Goal: Information Seeking & Learning: Learn about a topic

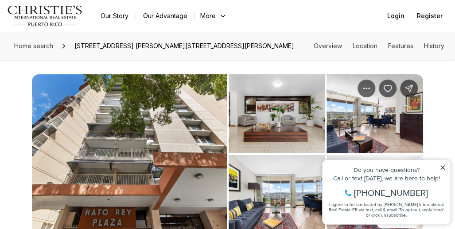
click at [263, 126] on img "View image gallery" at bounding box center [276, 113] width 96 height 79
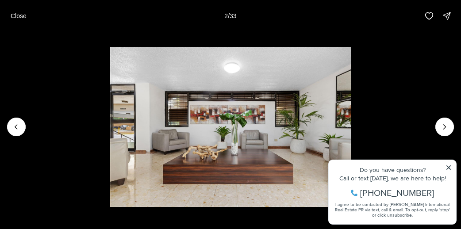
click at [446, 167] on li "2 of 33" at bounding box center [230, 127] width 461 height 190
click at [448, 167] on li "2 of 33" at bounding box center [230, 127] width 461 height 190
click at [443, 125] on icon "Next slide" at bounding box center [444, 127] width 9 height 9
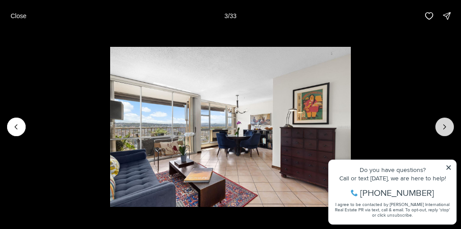
click at [443, 125] on icon "Next slide" at bounding box center [444, 127] width 9 height 9
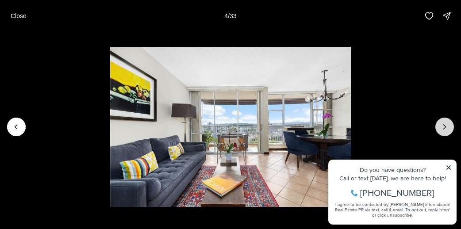
click at [443, 125] on icon "Next slide" at bounding box center [444, 127] width 9 height 9
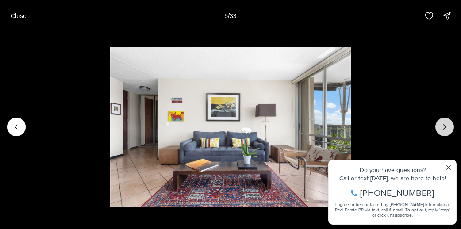
click at [443, 125] on icon "Next slide" at bounding box center [444, 127] width 9 height 9
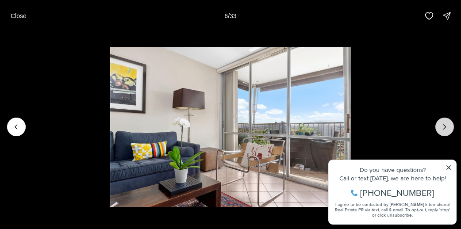
click at [442, 126] on icon "Next slide" at bounding box center [444, 127] width 9 height 9
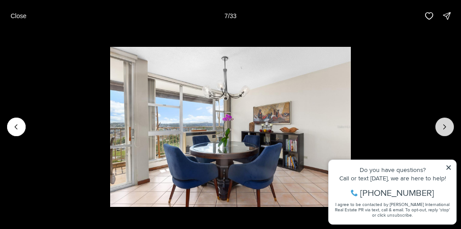
click at [445, 126] on icon "Next slide" at bounding box center [445, 127] width 2 height 4
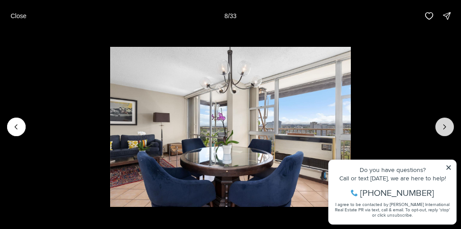
click at [445, 126] on icon "Next slide" at bounding box center [445, 127] width 2 height 4
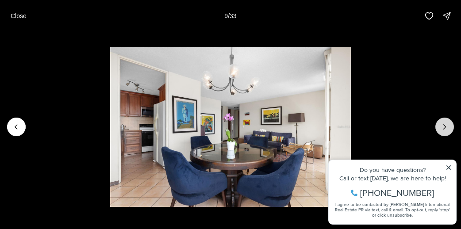
click at [445, 126] on icon "Next slide" at bounding box center [445, 127] width 2 height 4
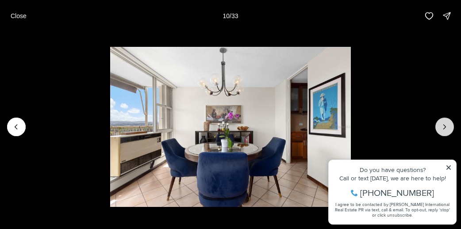
click at [445, 126] on icon "Next slide" at bounding box center [445, 127] width 2 height 4
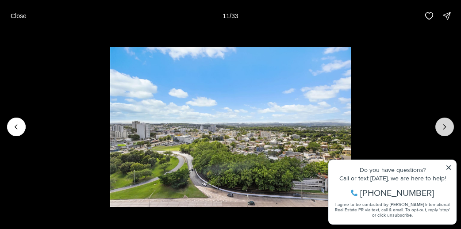
click at [445, 126] on icon "Next slide" at bounding box center [445, 127] width 2 height 4
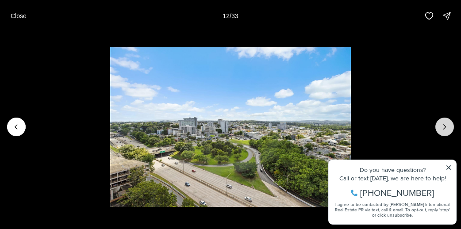
click at [445, 126] on icon "Next slide" at bounding box center [445, 127] width 2 height 4
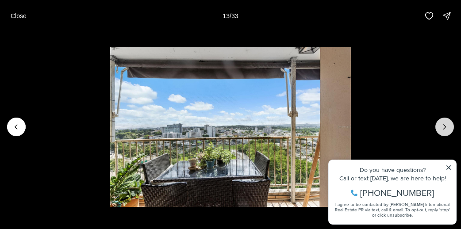
click at [445, 126] on icon "Next slide" at bounding box center [445, 127] width 2 height 4
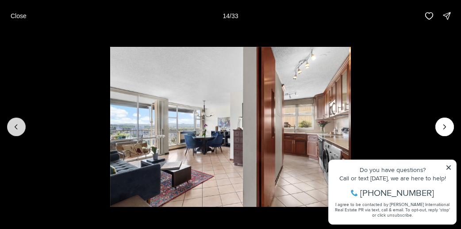
click at [10, 126] on button "Previous slide" at bounding box center [16, 127] width 19 height 19
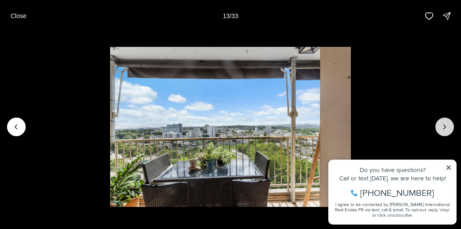
click at [444, 130] on icon "Next slide" at bounding box center [444, 127] width 9 height 9
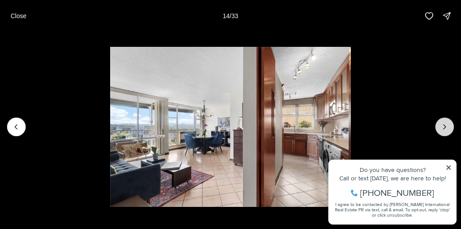
click at [445, 128] on icon "Next slide" at bounding box center [444, 127] width 9 height 9
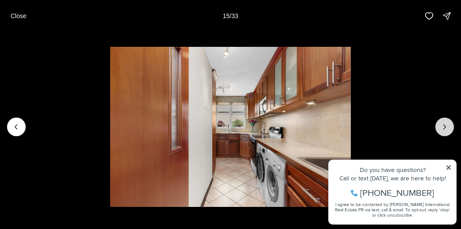
click at [445, 128] on icon "Next slide" at bounding box center [445, 127] width 2 height 4
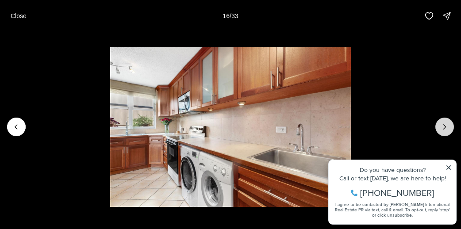
click at [445, 128] on icon "Next slide" at bounding box center [445, 127] width 2 height 4
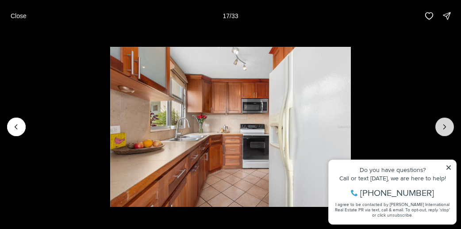
click at [445, 128] on icon "Next slide" at bounding box center [445, 127] width 2 height 4
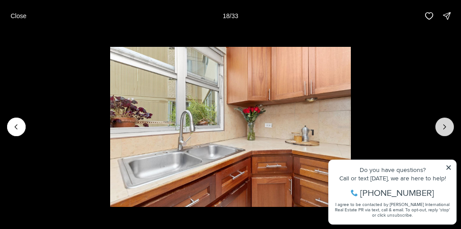
click at [445, 129] on icon "Next slide" at bounding box center [444, 127] width 9 height 9
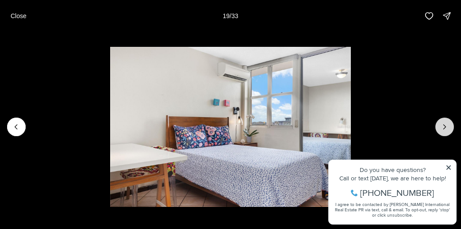
click at [445, 129] on icon "Next slide" at bounding box center [444, 127] width 9 height 9
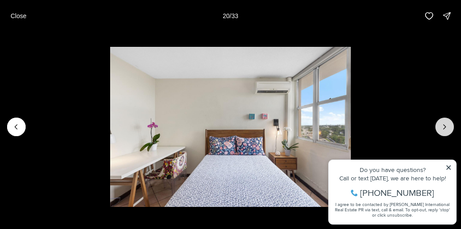
click at [445, 129] on icon "Next slide" at bounding box center [444, 127] width 9 height 9
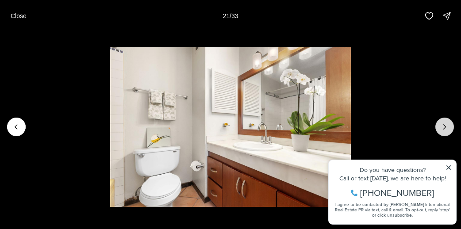
click at [445, 129] on icon "Next slide" at bounding box center [444, 127] width 9 height 9
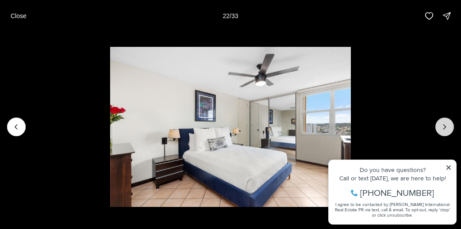
click at [445, 129] on icon "Next slide" at bounding box center [444, 127] width 9 height 9
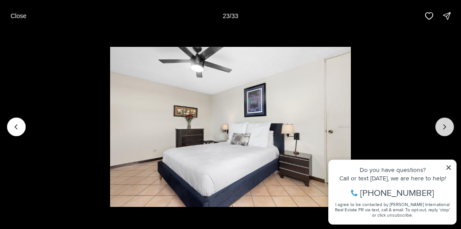
click at [445, 129] on icon "Next slide" at bounding box center [444, 127] width 9 height 9
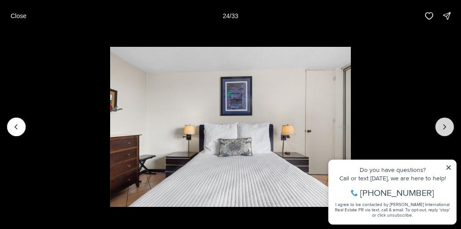
click at [445, 129] on icon "Next slide" at bounding box center [444, 127] width 9 height 9
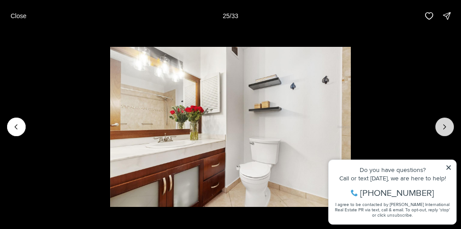
click at [445, 129] on icon "Next slide" at bounding box center [444, 127] width 9 height 9
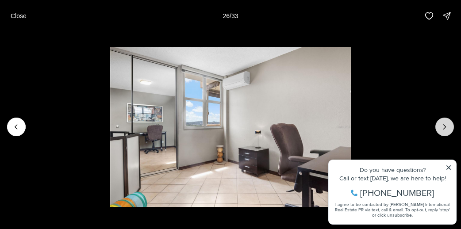
click at [445, 129] on icon "Next slide" at bounding box center [444, 127] width 9 height 9
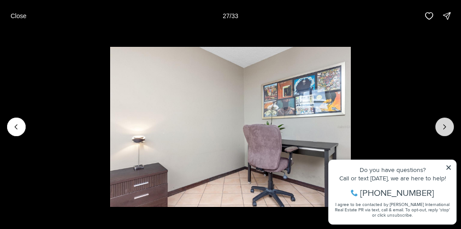
click at [445, 129] on icon "Next slide" at bounding box center [444, 127] width 9 height 9
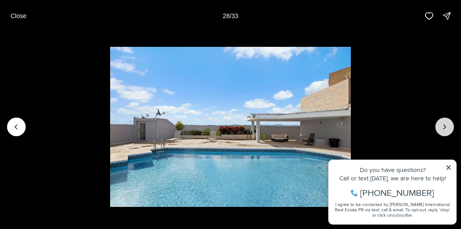
click at [447, 131] on button "Next slide" at bounding box center [445, 127] width 19 height 19
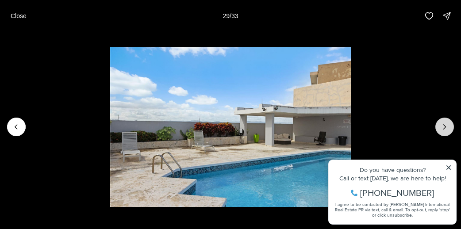
click at [445, 129] on icon "Next slide" at bounding box center [444, 127] width 9 height 9
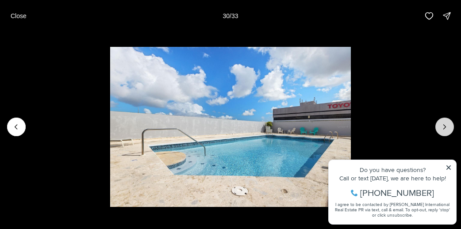
click at [444, 127] on icon "Next slide" at bounding box center [444, 127] width 9 height 9
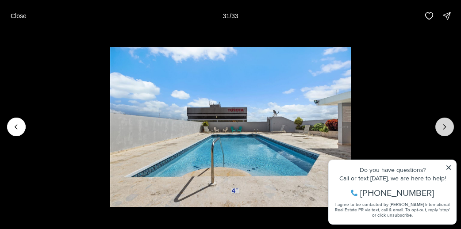
click at [444, 127] on icon "Next slide" at bounding box center [444, 127] width 9 height 9
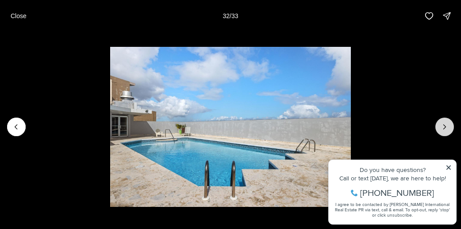
click at [444, 127] on icon "Next slide" at bounding box center [444, 127] width 9 height 9
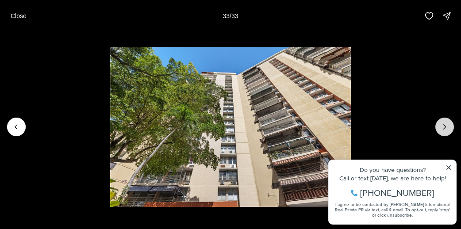
click at [444, 127] on div at bounding box center [445, 127] width 19 height 19
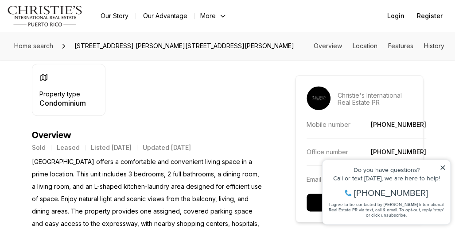
scroll to position [354, 0]
